Goal: Information Seeking & Learning: Find specific fact

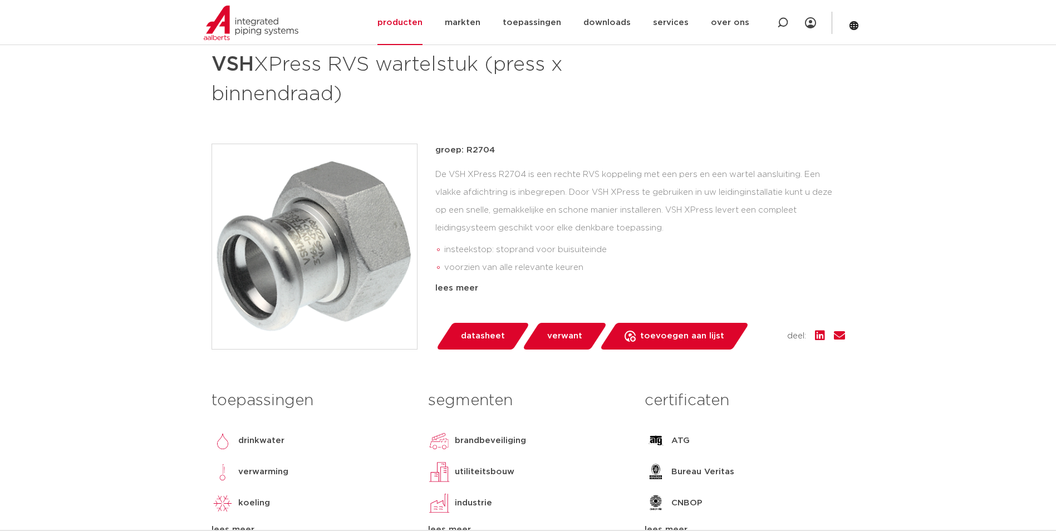
scroll to position [223, 0]
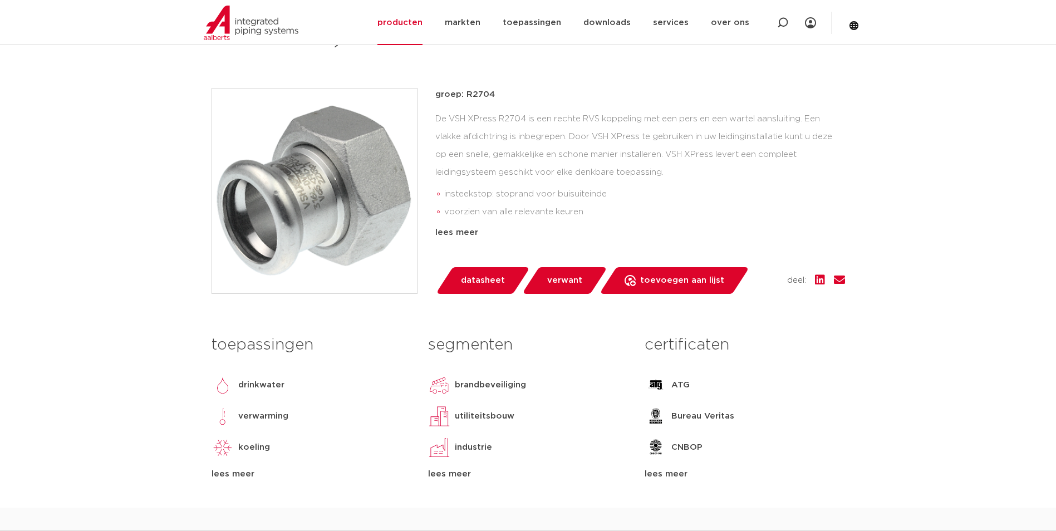
click at [359, 212] on img at bounding box center [314, 191] width 205 height 205
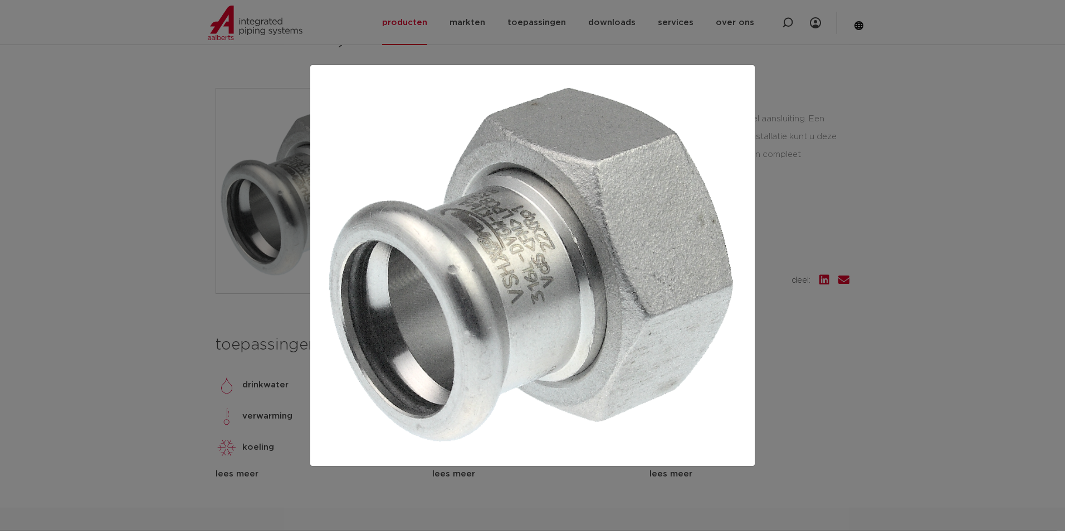
click at [881, 272] on div at bounding box center [532, 265] width 1065 height 531
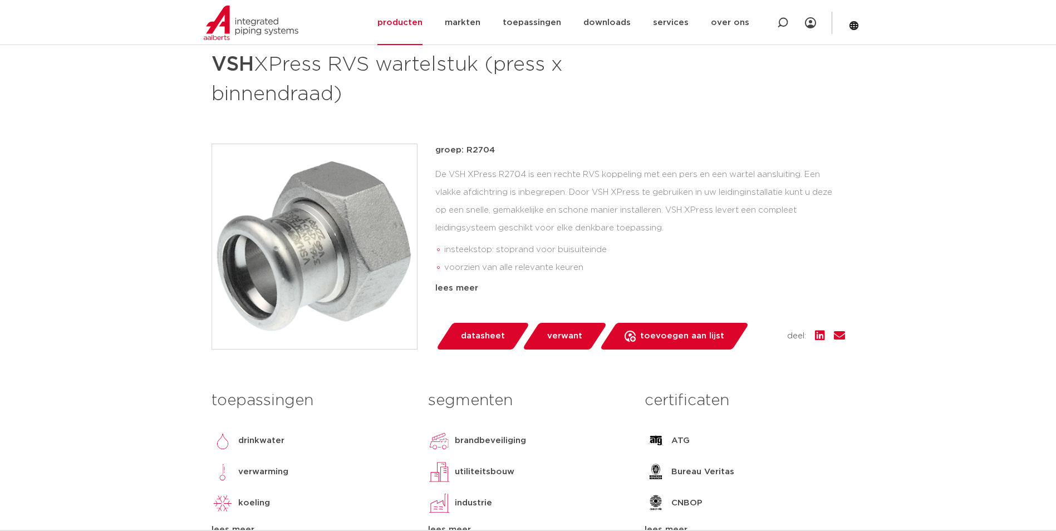
scroll to position [0, 0]
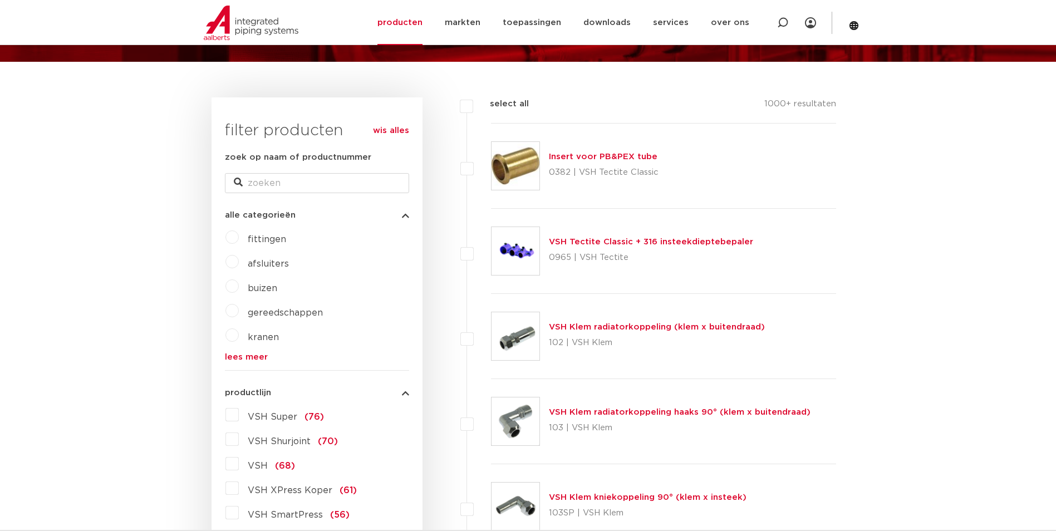
scroll to position [56, 0]
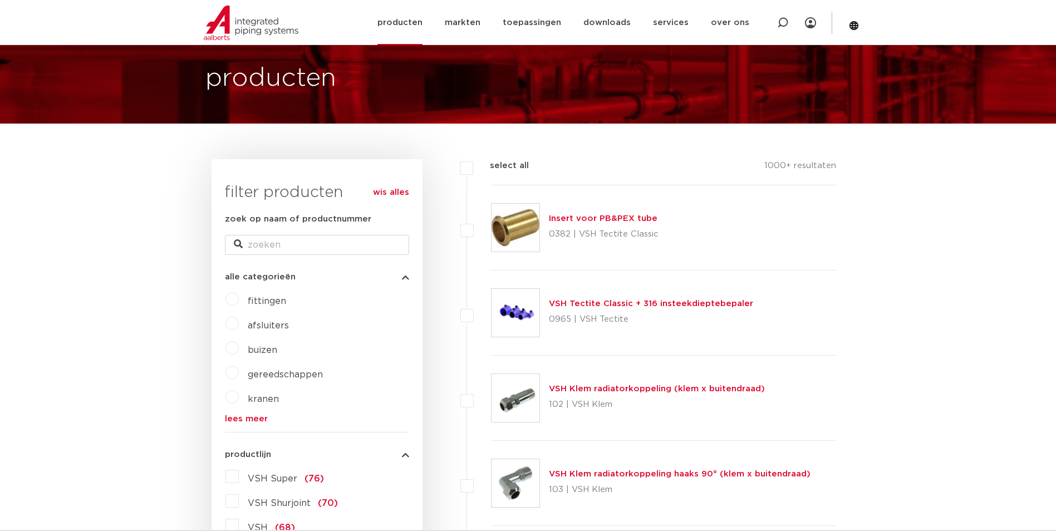
click at [423, 22] on link "producten" at bounding box center [400, 22] width 45 height 45
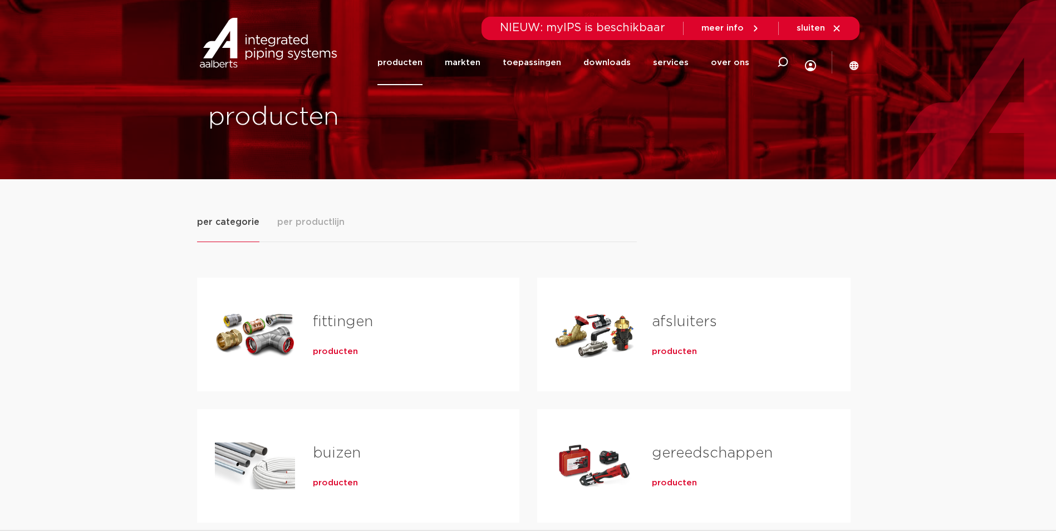
click at [338, 353] on span "producten" at bounding box center [335, 351] width 45 height 11
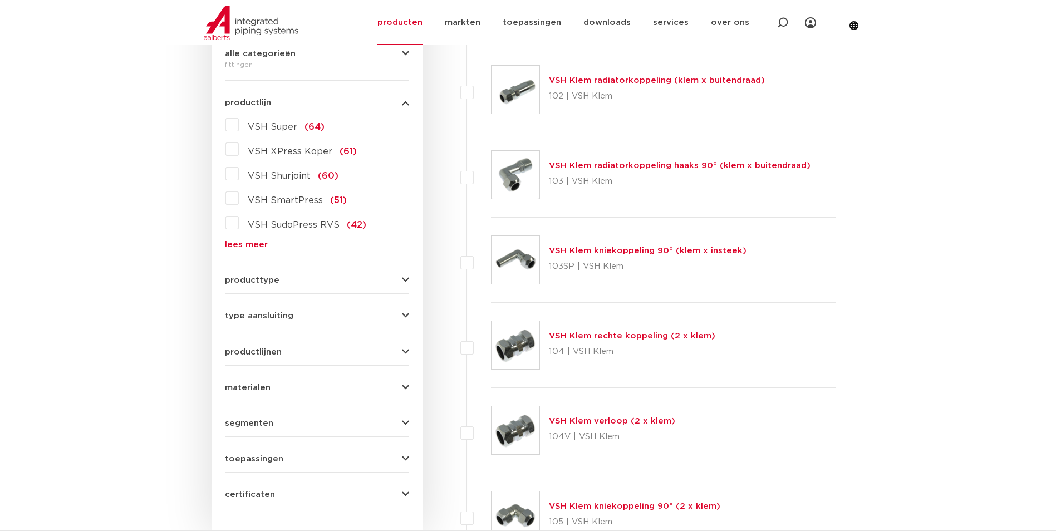
scroll to position [278, 0]
click at [262, 242] on link "lees meer" at bounding box center [317, 245] width 184 height 8
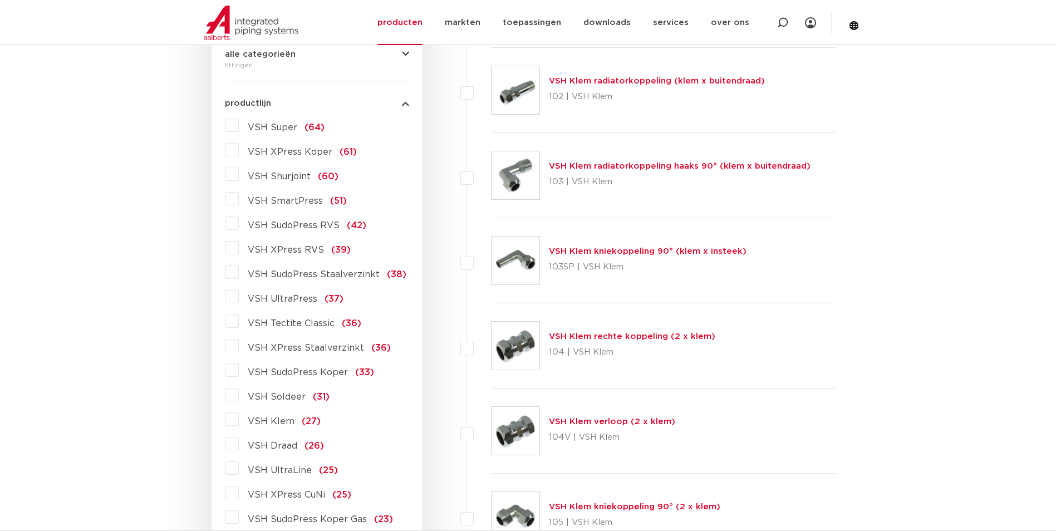
click at [298, 224] on span "VSH SudoPress RVS" at bounding box center [294, 225] width 92 height 9
click at [0, 0] on input "VSH SudoPress RVS (42)" at bounding box center [0, 0] width 0 height 0
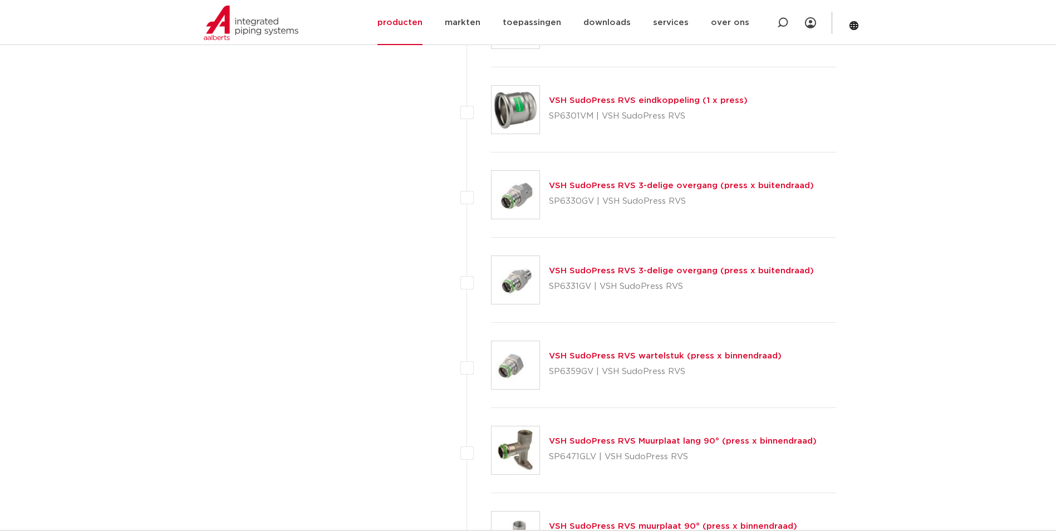
scroll to position [2562, 0]
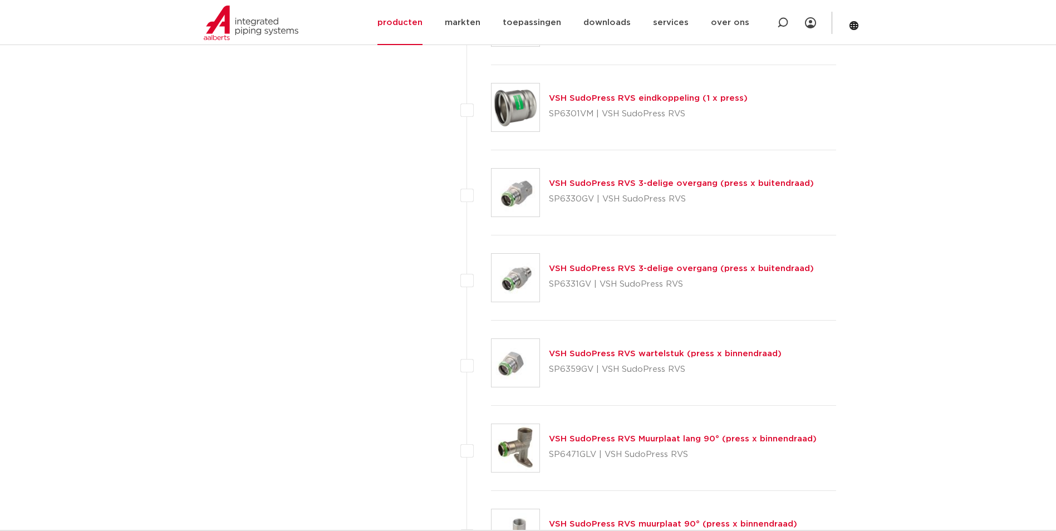
click at [601, 354] on link "VSH SudoPress RVS wartelstuk (press x binnendraad)" at bounding box center [665, 354] width 233 height 8
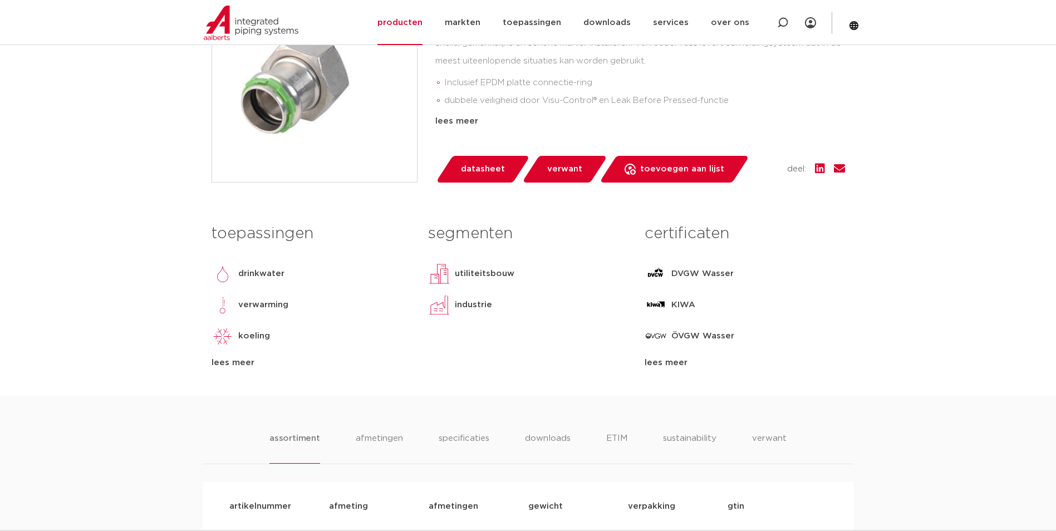
scroll to position [668, 0]
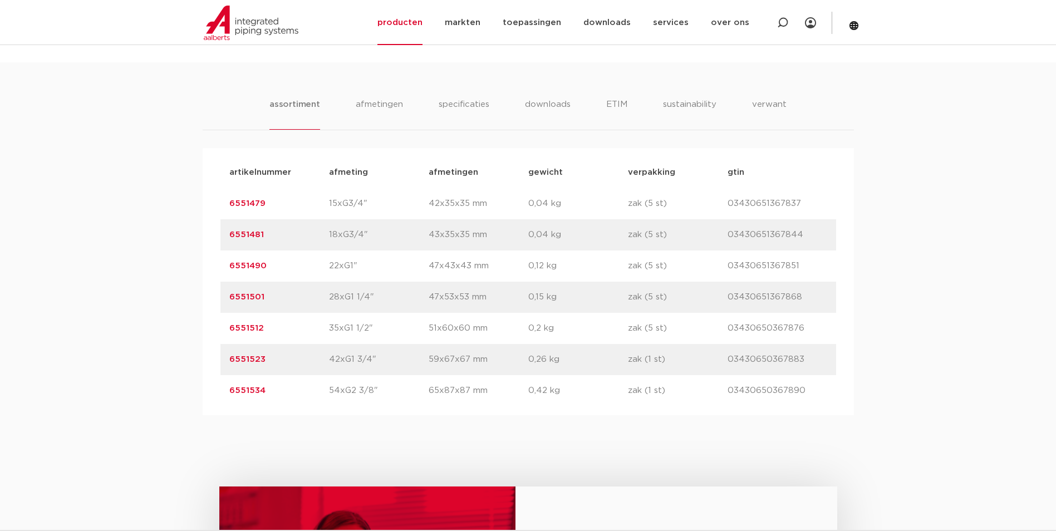
drag, startPoint x: 267, startPoint y: 297, endPoint x: 195, endPoint y: 297, distance: 71.8
click at [195, 297] on div "assortiment afmetingen specificaties downloads ETIM sustainability verwant asso…" at bounding box center [528, 238] width 1056 height 353
copy link "6551501"
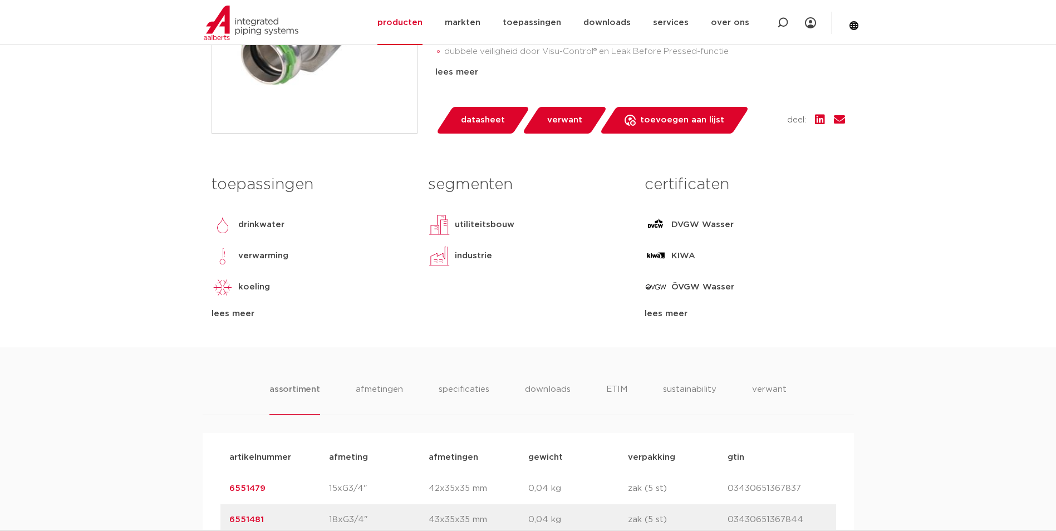
scroll to position [390, 0]
